Goal: Information Seeking & Learning: Check status

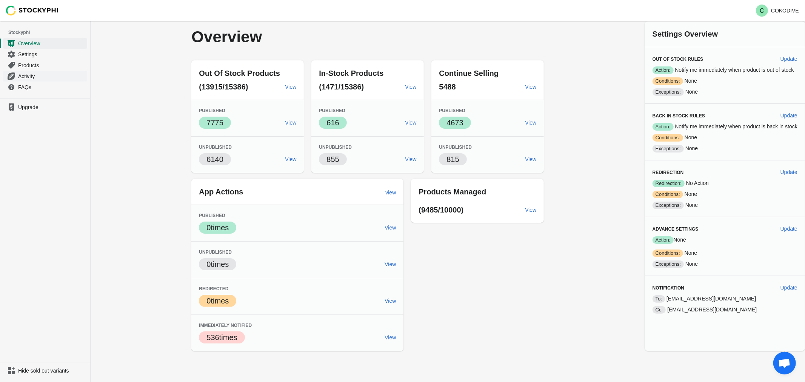
click at [43, 80] on span "Activity" at bounding box center [52, 76] width 68 height 8
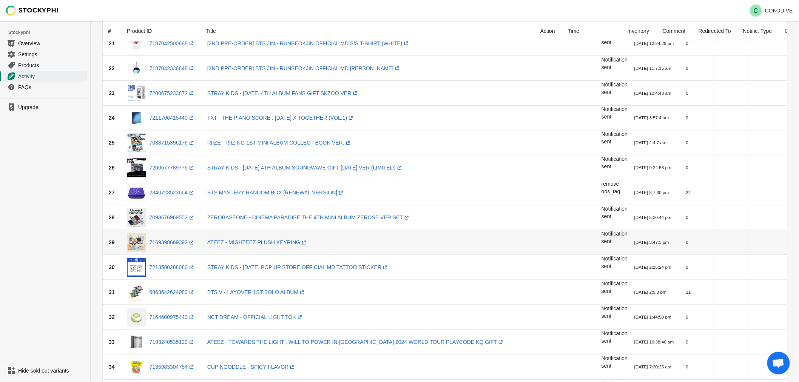
scroll to position [713, 0]
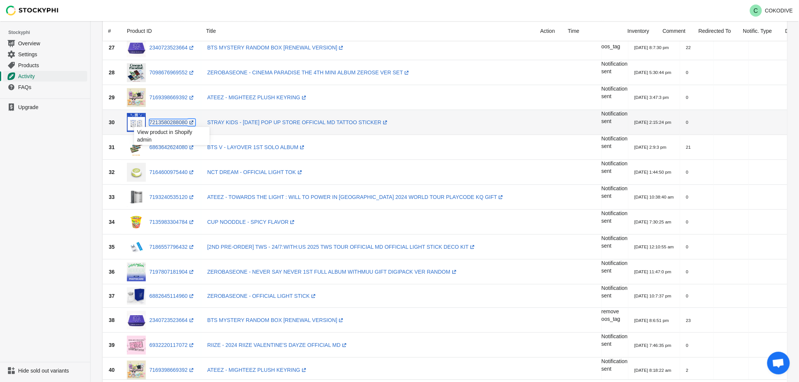
click at [177, 122] on link "7213580288080 (opens a new window)" at bounding box center [173, 122] width 46 height 6
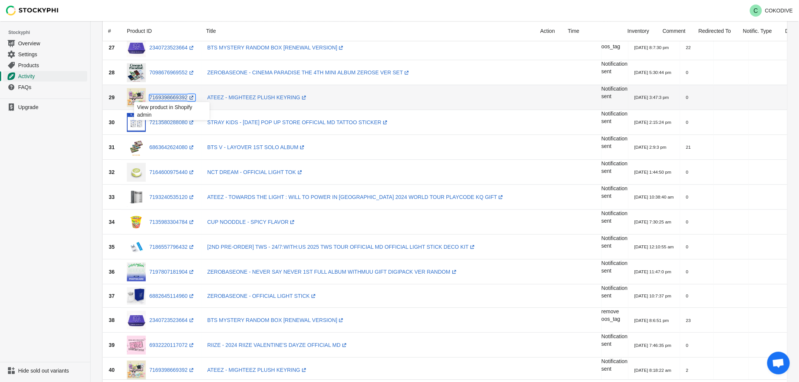
click at [175, 96] on link "7169398669392 (opens a new window)" at bounding box center [173, 97] width 46 height 6
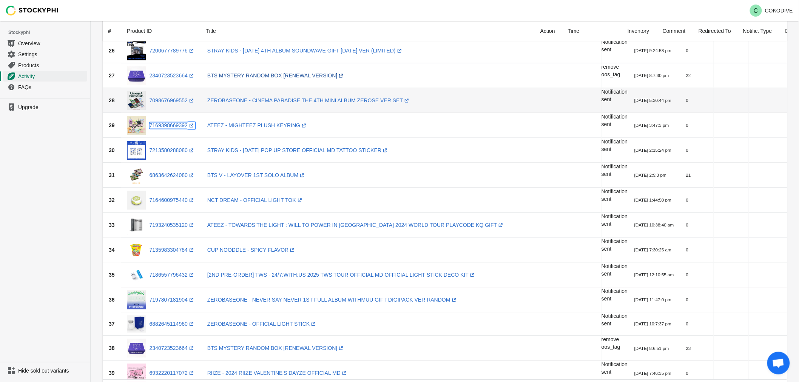
scroll to position [671, 0]
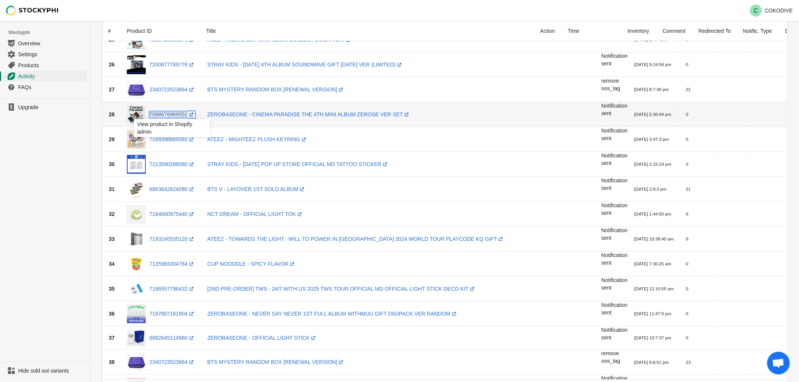
click at [180, 114] on link "7098676969552 (opens a new window)" at bounding box center [173, 114] width 46 height 6
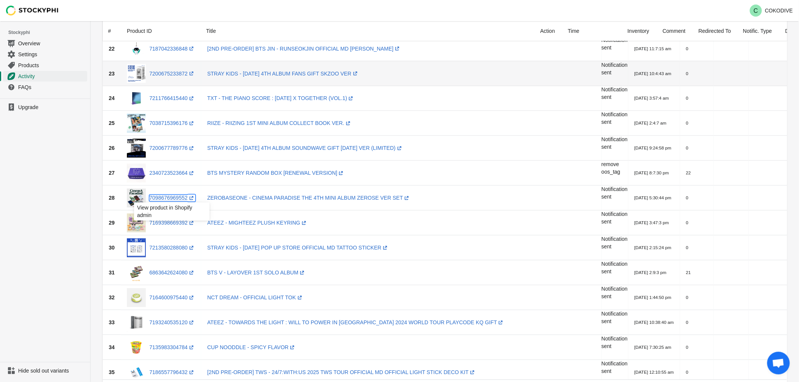
scroll to position [503, 0]
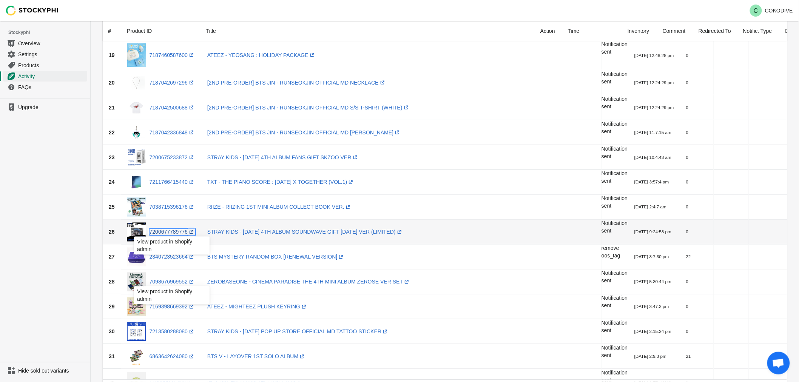
click at [175, 231] on link "7200677789776 (opens a new window)" at bounding box center [173, 232] width 46 height 6
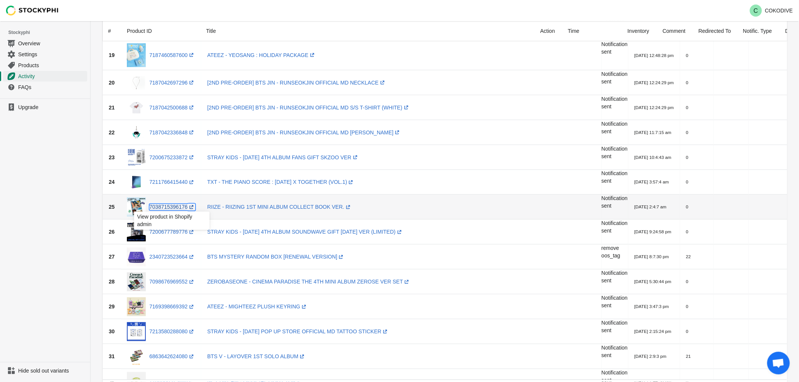
click at [173, 205] on link "7038715396176 (opens a new window)" at bounding box center [173, 207] width 46 height 6
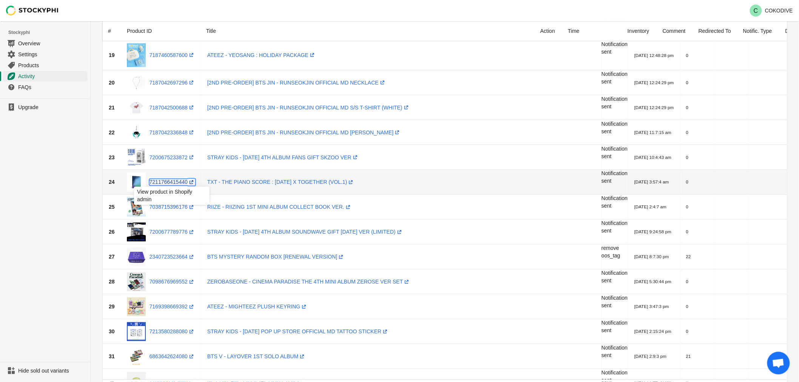
click at [176, 180] on link "7211766415440 (opens a new window)" at bounding box center [173, 182] width 46 height 6
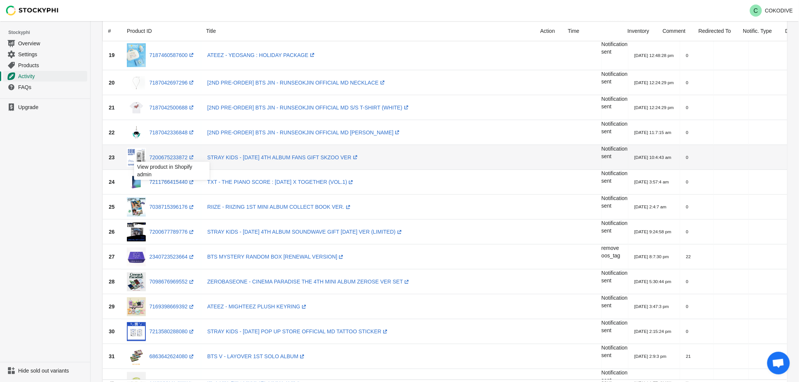
click at [178, 160] on div "View product in Shopify admin" at bounding box center [172, 173] width 88 height 26
click at [178, 157] on link "7200675233872 (opens a new window)" at bounding box center [173, 157] width 46 height 6
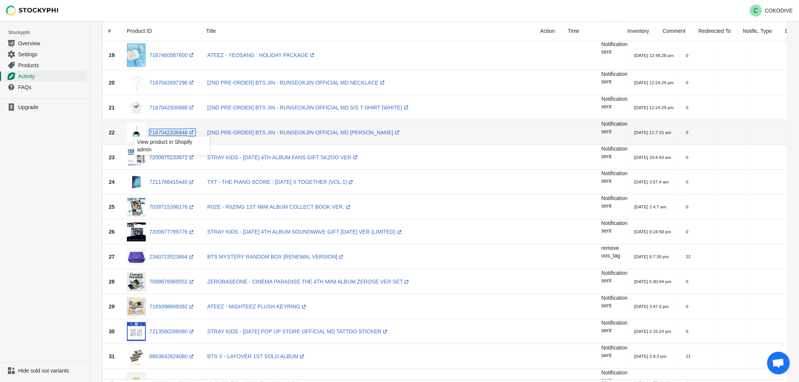
click at [180, 132] on link "7187042336848 (opens a new window)" at bounding box center [173, 133] width 46 height 6
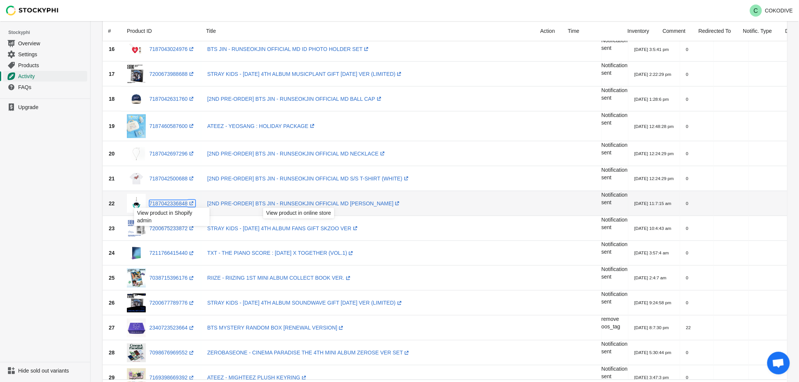
scroll to position [420, 0]
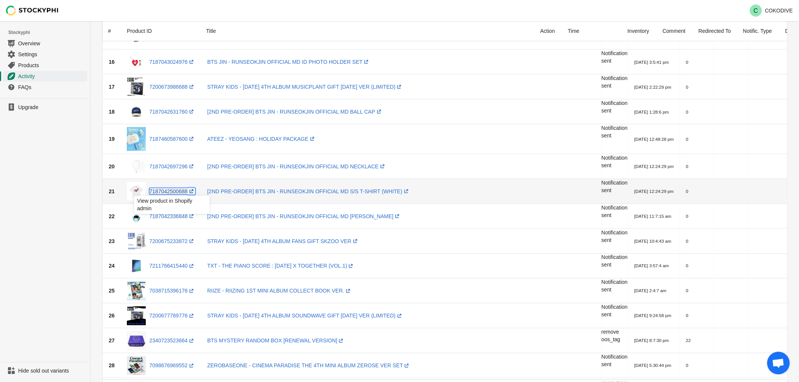
click at [182, 193] on link "7187042500688 (opens a new window)" at bounding box center [173, 191] width 46 height 6
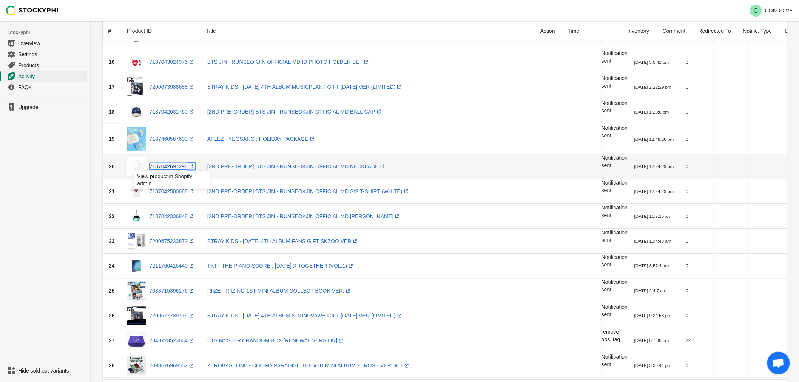
click at [178, 164] on link "7187042697296 (opens a new window)" at bounding box center [173, 167] width 46 height 6
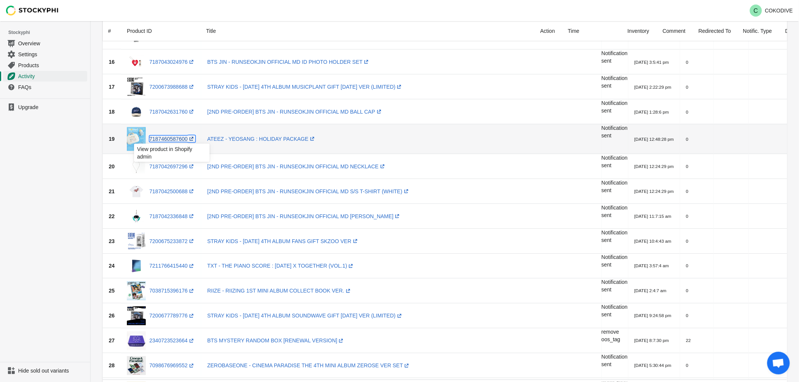
click at [178, 137] on link "7187460587600 (opens a new window)" at bounding box center [173, 139] width 46 height 6
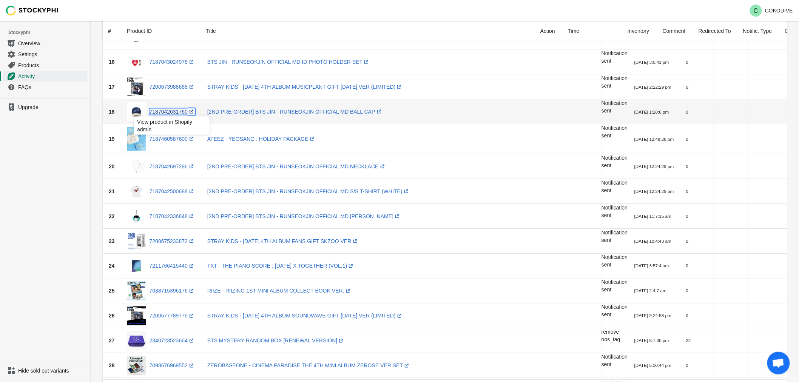
click at [170, 111] on link "7187042631760 (opens a new window)" at bounding box center [173, 112] width 46 height 6
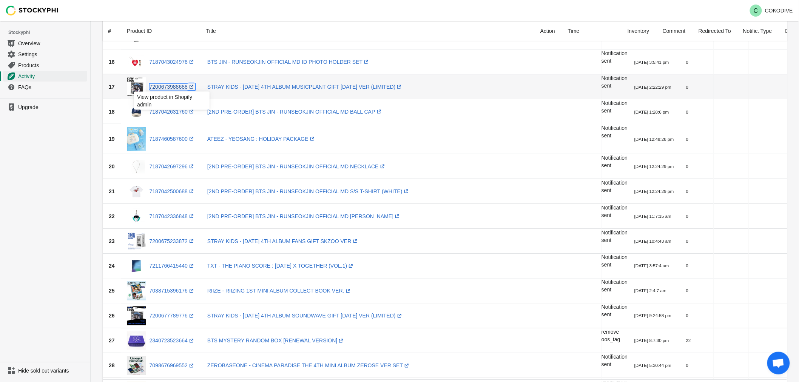
click at [173, 87] on link "7200673988688 (opens a new window)" at bounding box center [173, 87] width 46 height 6
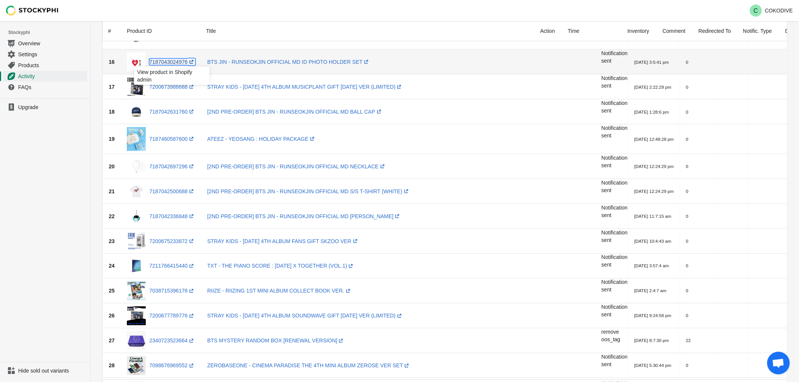
click at [174, 59] on link "7187043024976 (opens a new window)" at bounding box center [173, 62] width 46 height 6
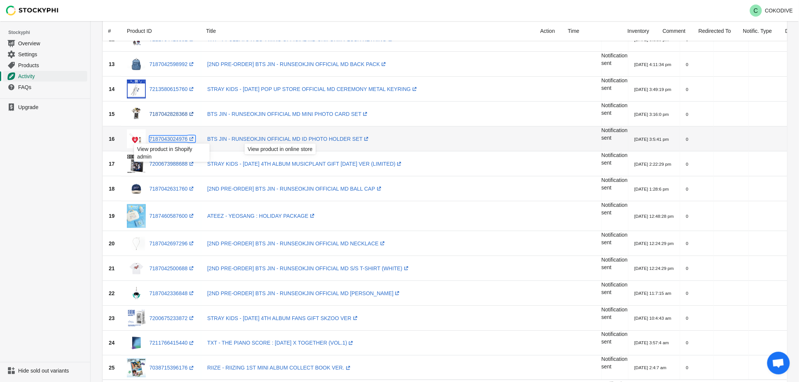
scroll to position [251, 0]
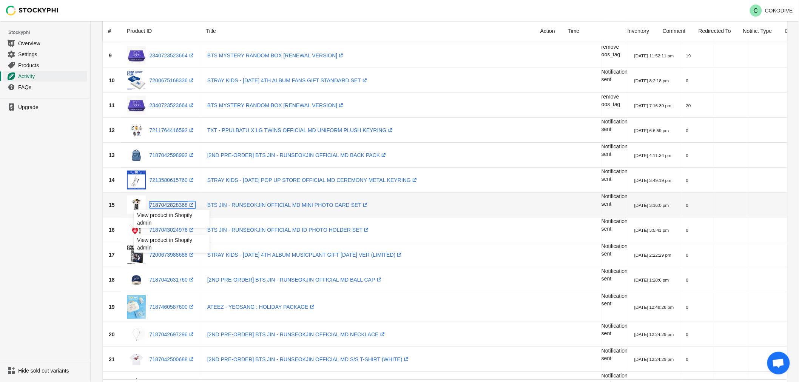
click at [173, 205] on link "7187042828368 (opens a new window)" at bounding box center [173, 205] width 46 height 6
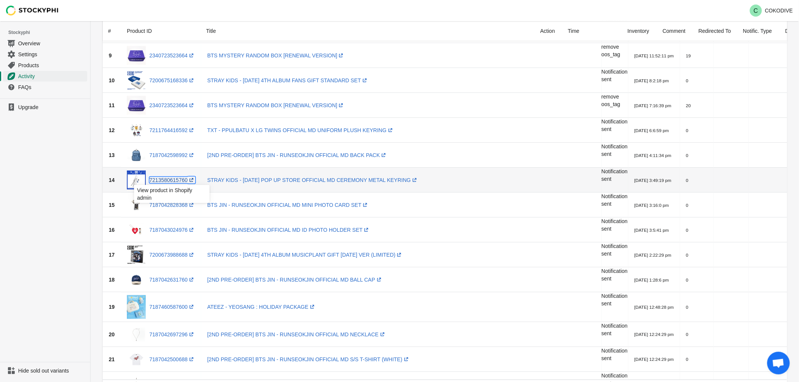
click at [175, 181] on link "7213580615760 (opens a new window)" at bounding box center [173, 180] width 46 height 6
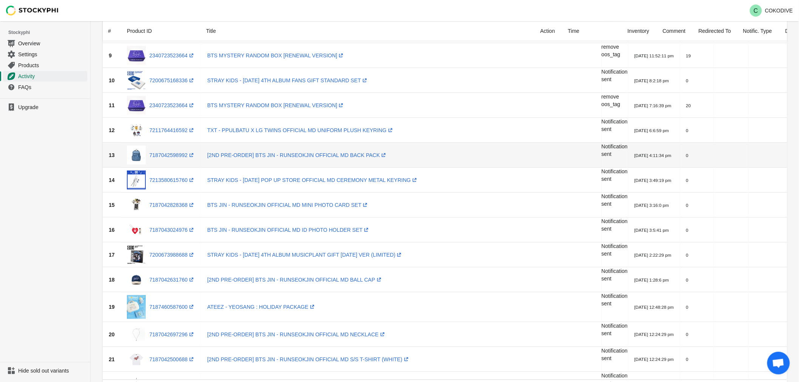
click at [169, 149] on div "7187042598992 (opens a new window)" at bounding box center [161, 155] width 68 height 19
click at [169, 153] on link "7187042598992 (opens a new window)" at bounding box center [173, 155] width 46 height 6
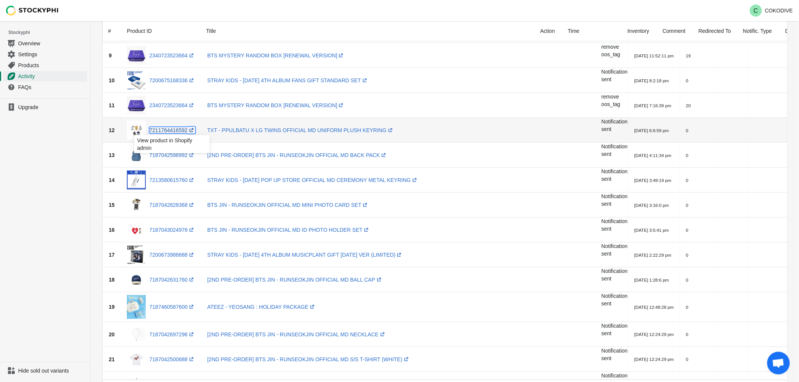
click at [174, 127] on link "7211764416592 (opens a new window)" at bounding box center [173, 130] width 46 height 6
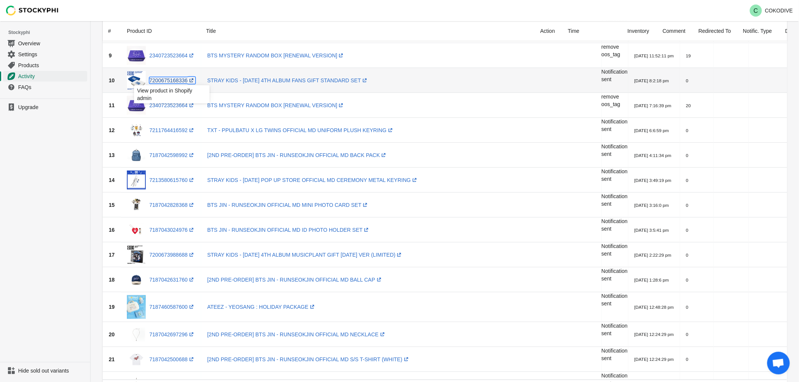
drag, startPoint x: 169, startPoint y: 80, endPoint x: 322, endPoint y: 6, distance: 169.6
click at [170, 80] on link "7200675168336 (opens a new window)" at bounding box center [173, 80] width 46 height 6
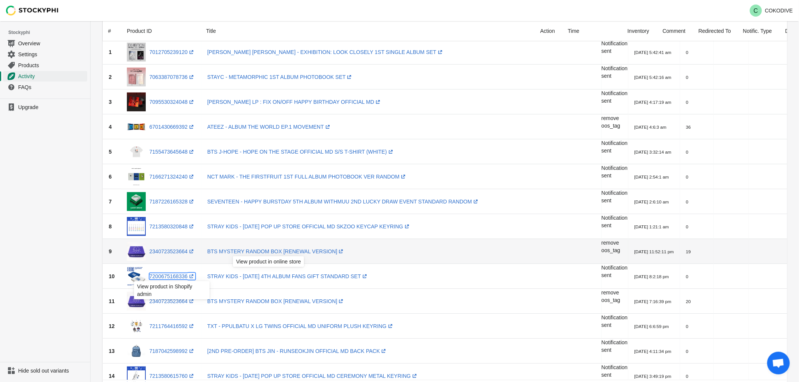
scroll to position [0, 0]
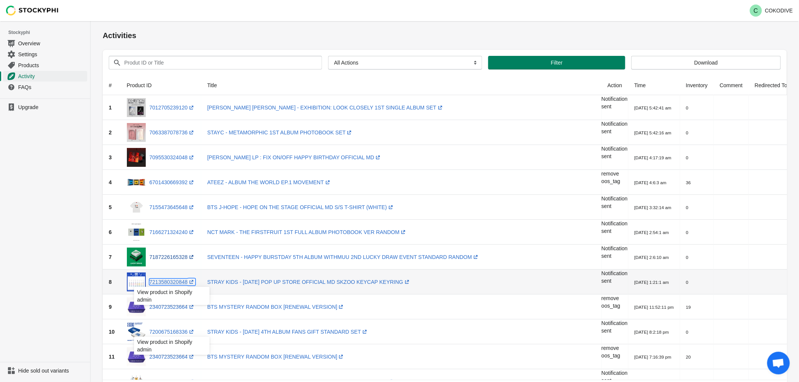
drag, startPoint x: 176, startPoint y: 282, endPoint x: 178, endPoint y: 257, distance: 25.4
click at [176, 282] on link "7213580320848 (opens a new window)" at bounding box center [173, 282] width 46 height 6
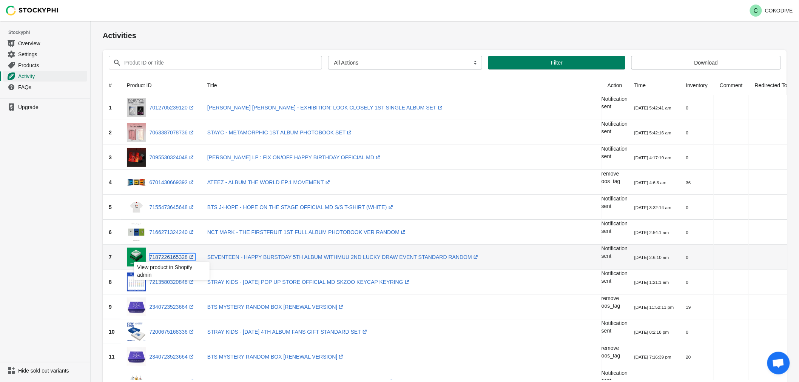
click at [176, 255] on link "7187226165328 (opens a new window)" at bounding box center [173, 257] width 46 height 6
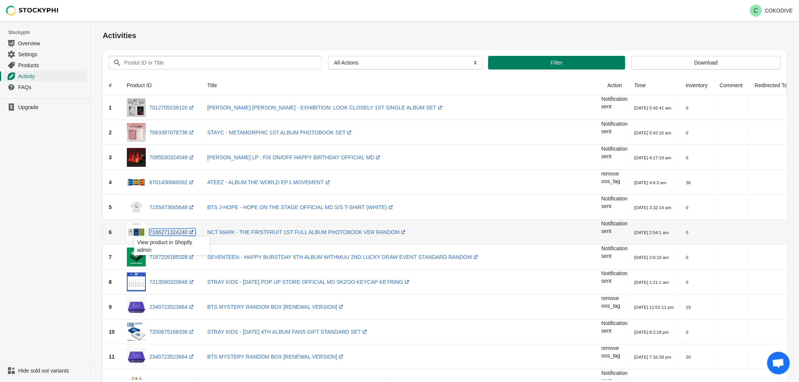
click at [174, 233] on link "7166271324240 (opens a new window)" at bounding box center [173, 232] width 46 height 6
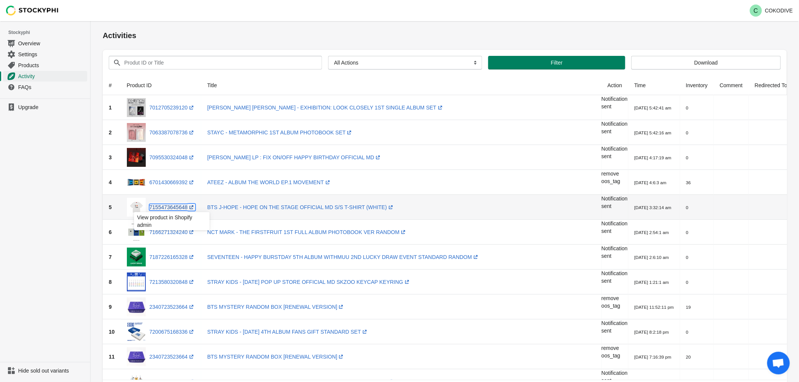
click at [174, 207] on link "7155473645648 (opens a new window)" at bounding box center [173, 207] width 46 height 6
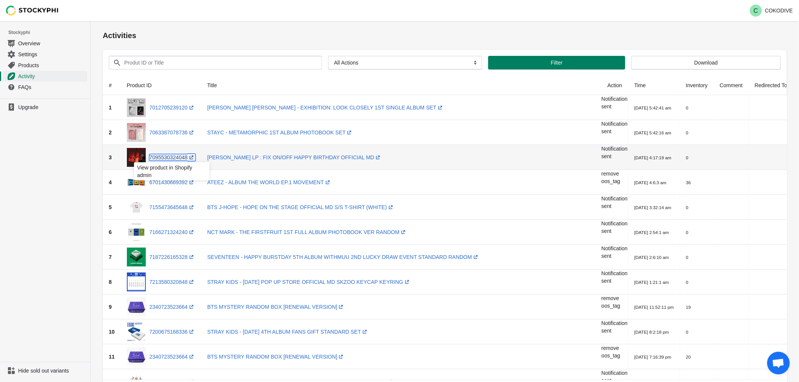
click at [173, 156] on link "7095530324048 (opens a new window)" at bounding box center [173, 157] width 46 height 6
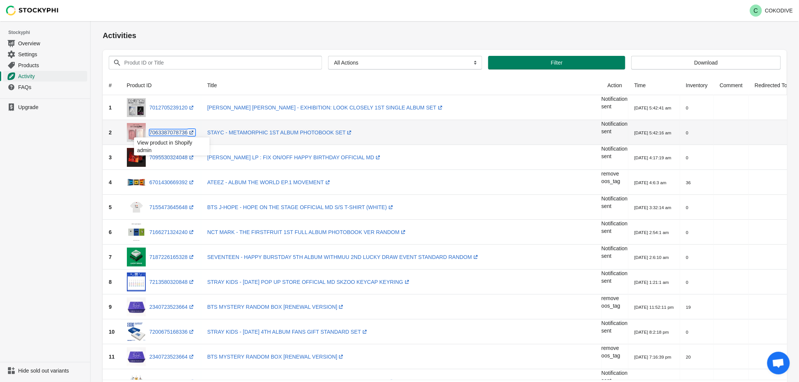
click at [169, 134] on link "7063387078736 (opens a new window)" at bounding box center [173, 133] width 46 height 6
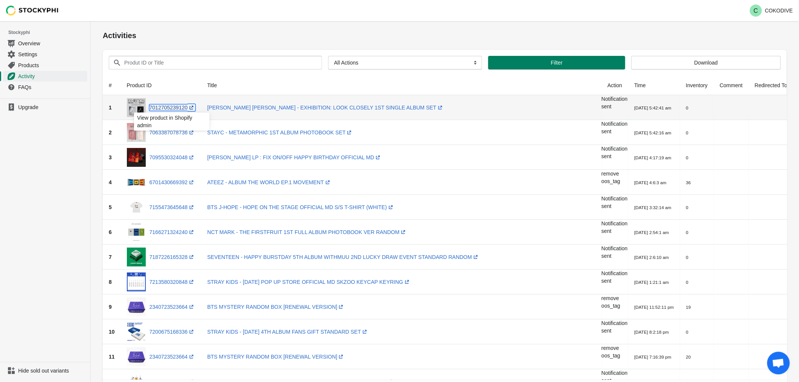
click at [167, 106] on link "7012705239120 (opens a new window)" at bounding box center [173, 108] width 46 height 6
